Goal: Task Accomplishment & Management: Use online tool/utility

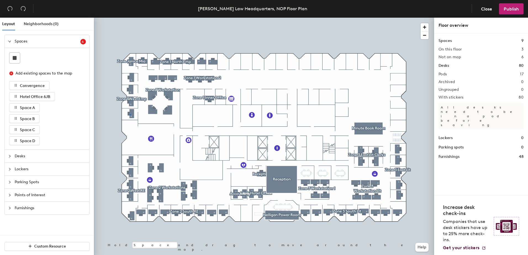
click at [130, 18] on div at bounding box center [264, 18] width 340 height 0
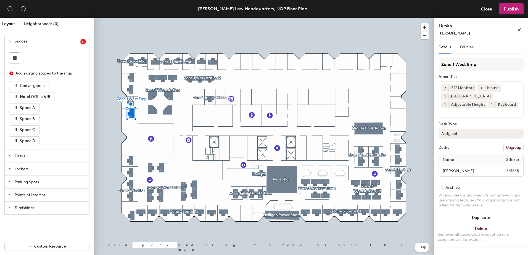
click at [468, 134] on button "Assigned" at bounding box center [480, 134] width 85 height 10
click at [453, 166] on div "Hoteled" at bounding box center [465, 167] width 55 height 8
click at [457, 159] on div "Name Sticker" at bounding box center [480, 159] width 84 height 11
click at [463, 171] on input "[PERSON_NAME]" at bounding box center [466, 171] width 53 height 8
type input "Hotel Office #4"
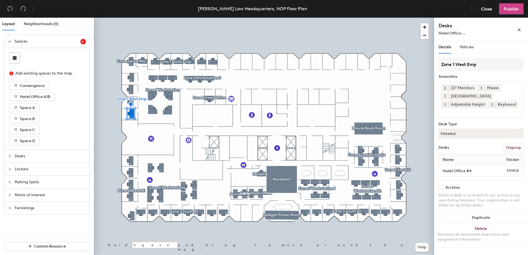
click at [507, 10] on span "Publish" at bounding box center [510, 8] width 15 height 5
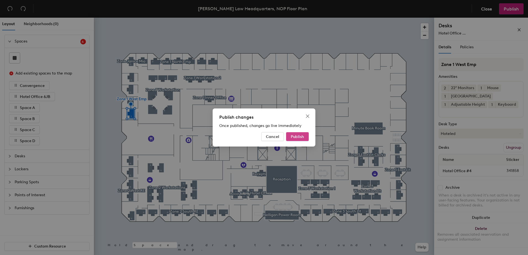
click at [301, 134] on span "Publish" at bounding box center [297, 136] width 13 height 5
